Goal: Task Accomplishment & Management: Manage account settings

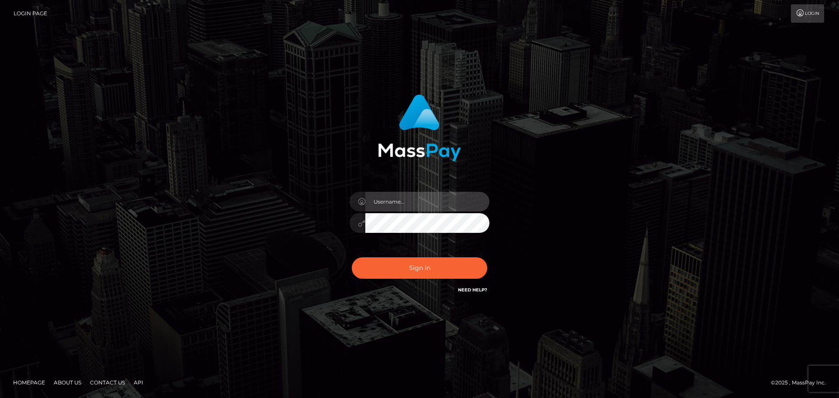
click at [390, 200] on input "text" at bounding box center [427, 202] width 124 height 20
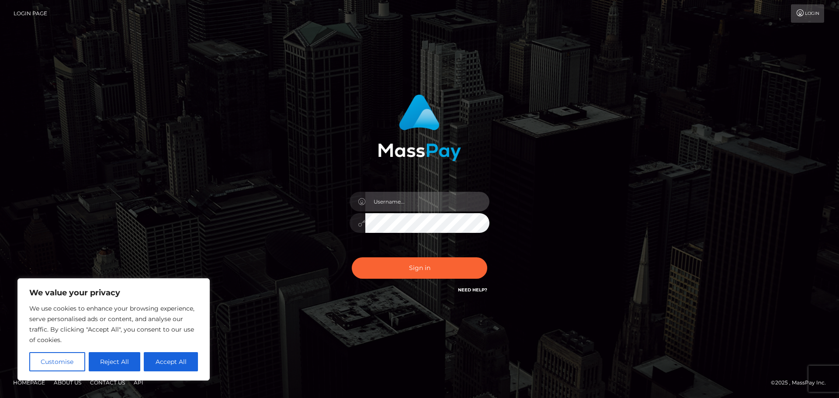
type input "[EMAIL_ADDRESS][DOMAIN_NAME]"
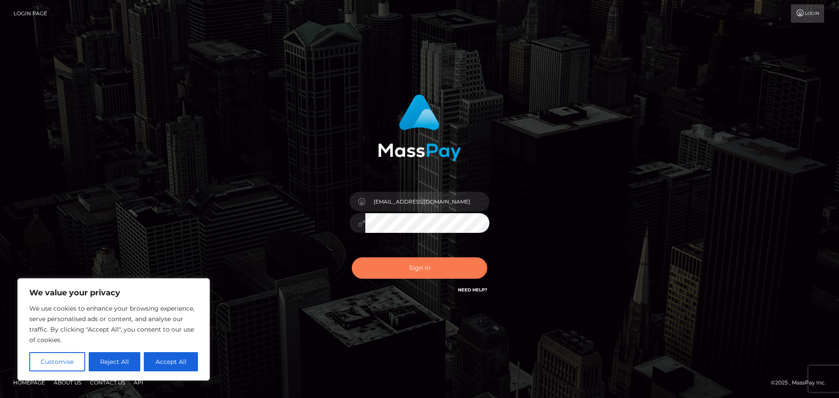
click at [439, 265] on button "Sign in" at bounding box center [419, 267] width 135 height 21
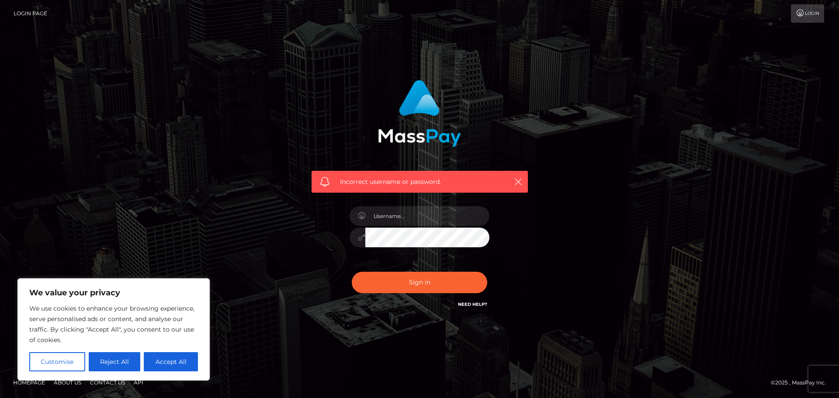
click at [172, 218] on div "Incorrect username or password." at bounding box center [419, 198] width 498 height 251
click at [410, 223] on input "text" at bounding box center [427, 216] width 124 height 20
click at [188, 149] on div "Incorrect username or password." at bounding box center [419, 198] width 498 height 251
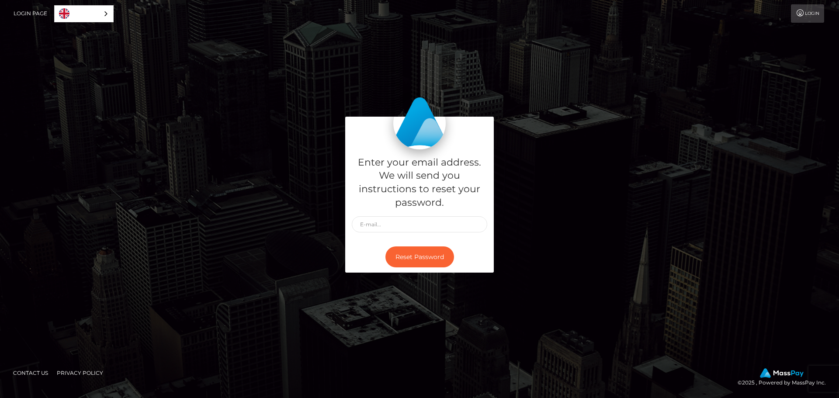
click at [816, 15] on link "Login" at bounding box center [807, 13] width 33 height 18
